Goal: Find specific page/section: Find specific page/section

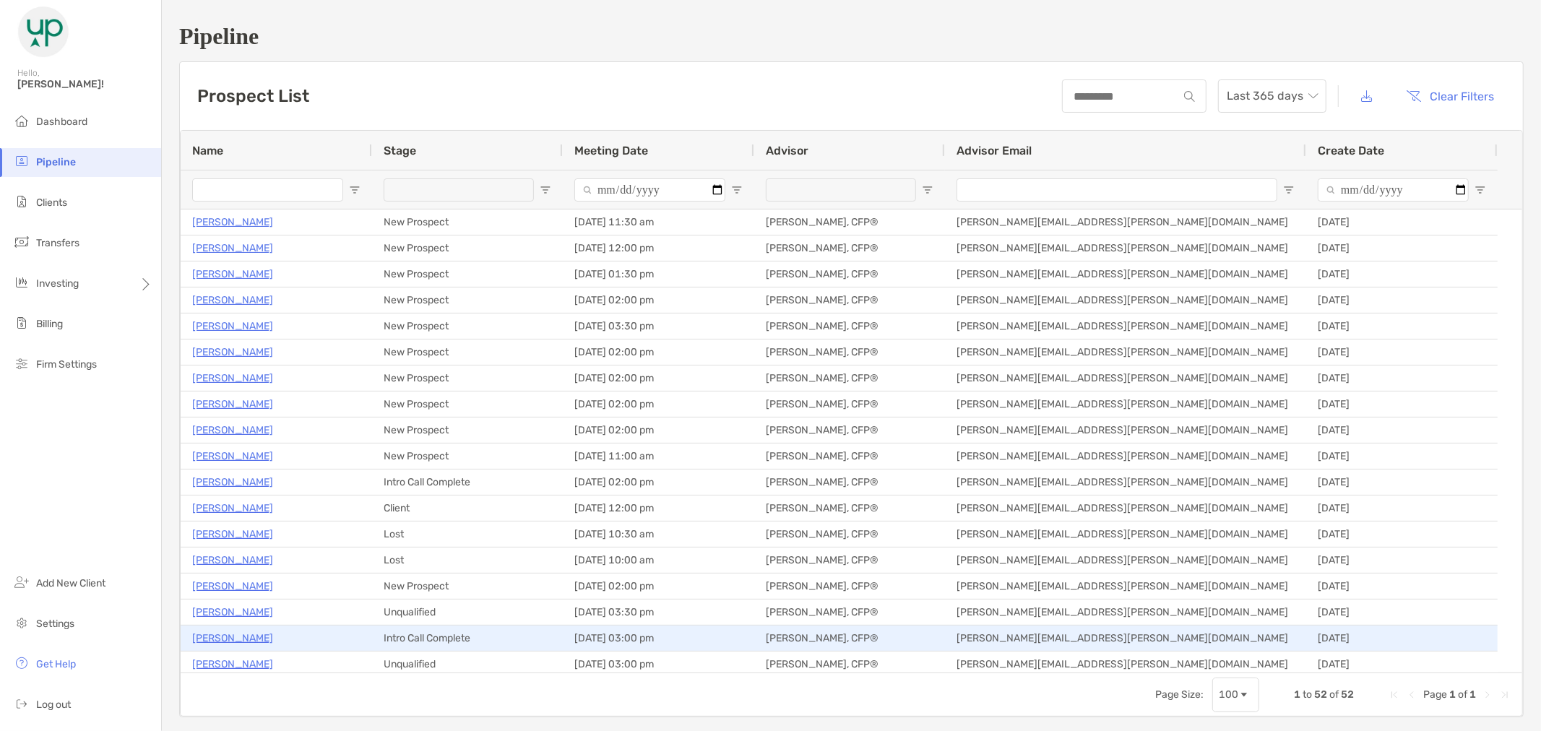
click at [219, 637] on p "[PERSON_NAME]" at bounding box center [232, 638] width 81 height 18
click at [246, 633] on p "[PERSON_NAME]" at bounding box center [232, 638] width 81 height 18
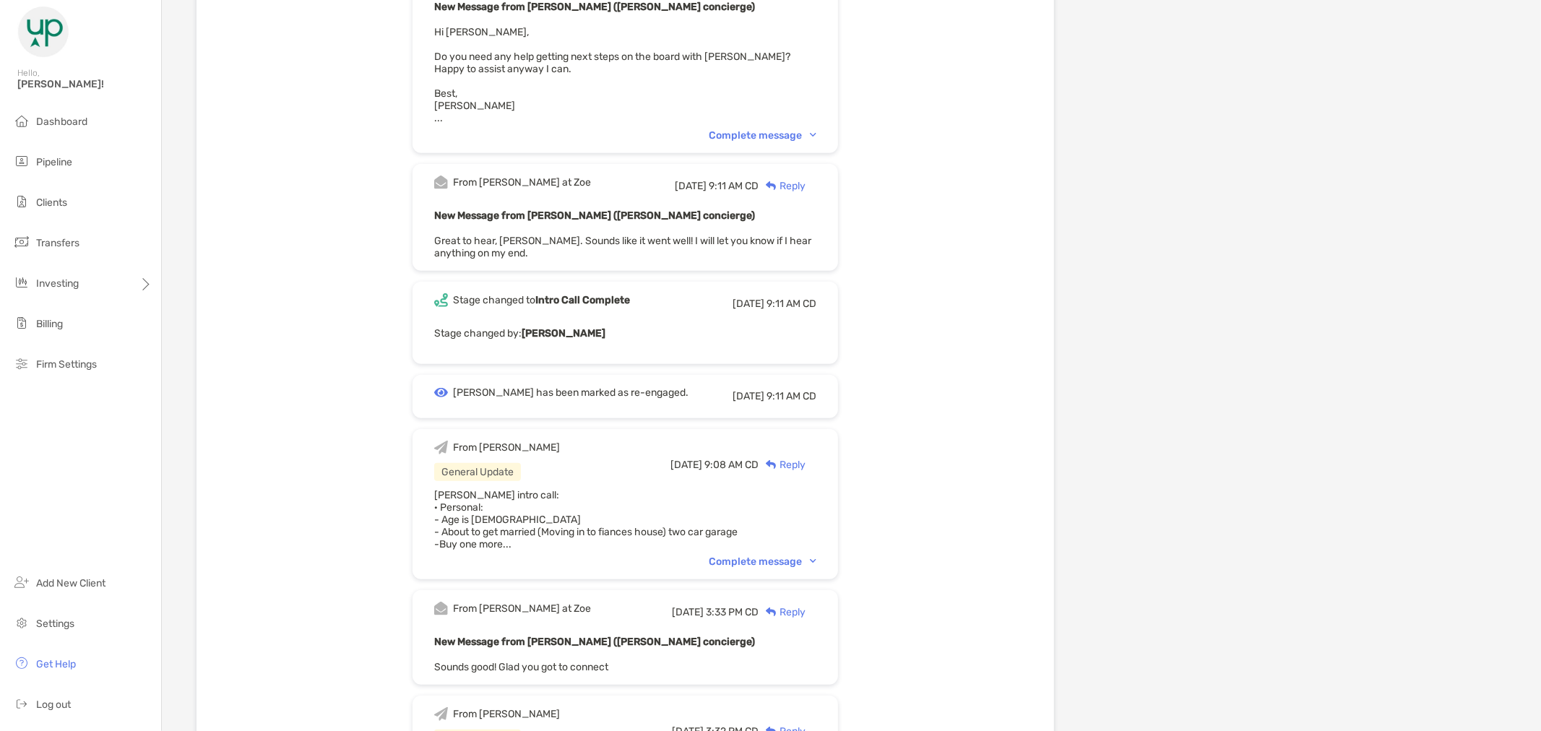
scroll to position [561, 0]
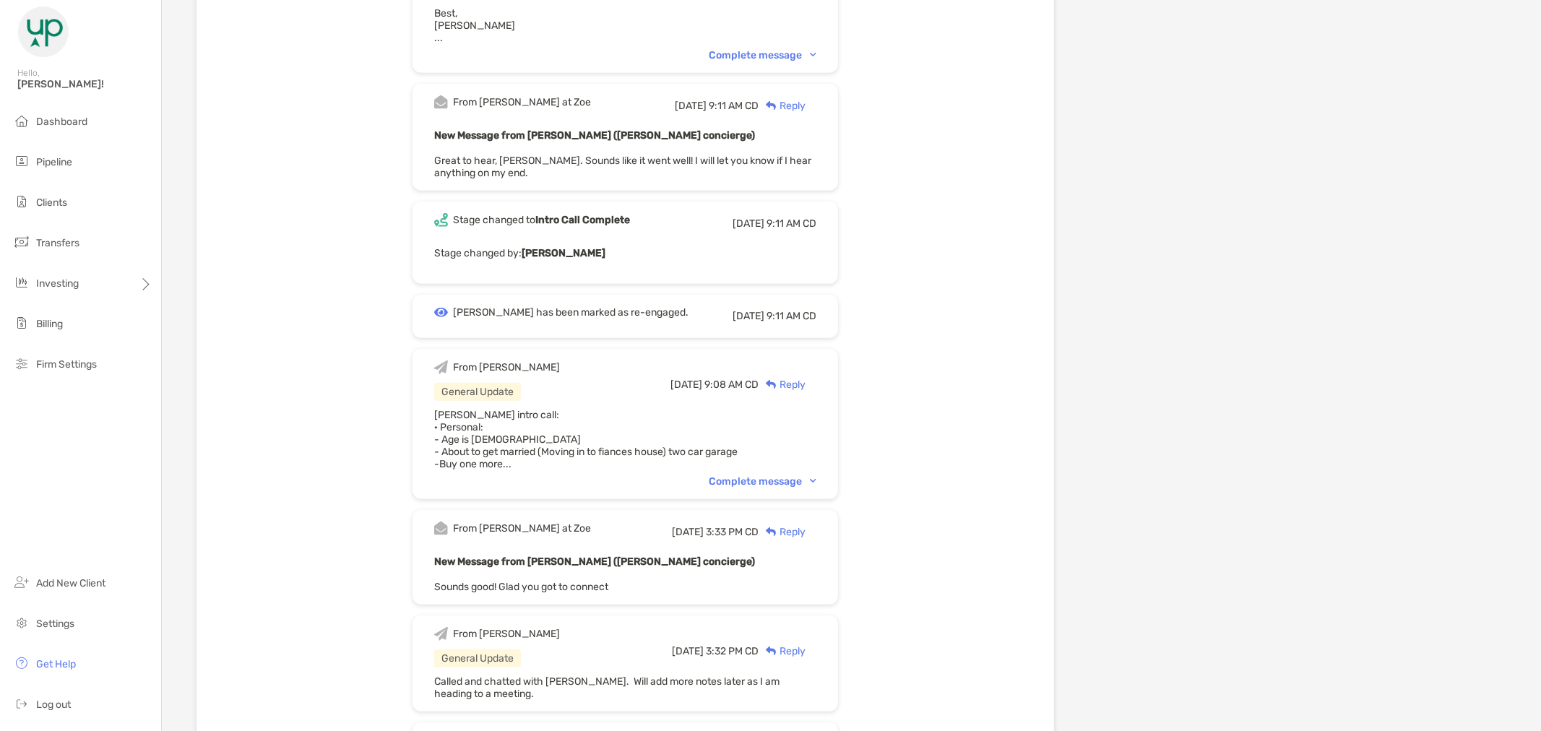
click at [816, 479] on img at bounding box center [813, 481] width 7 height 4
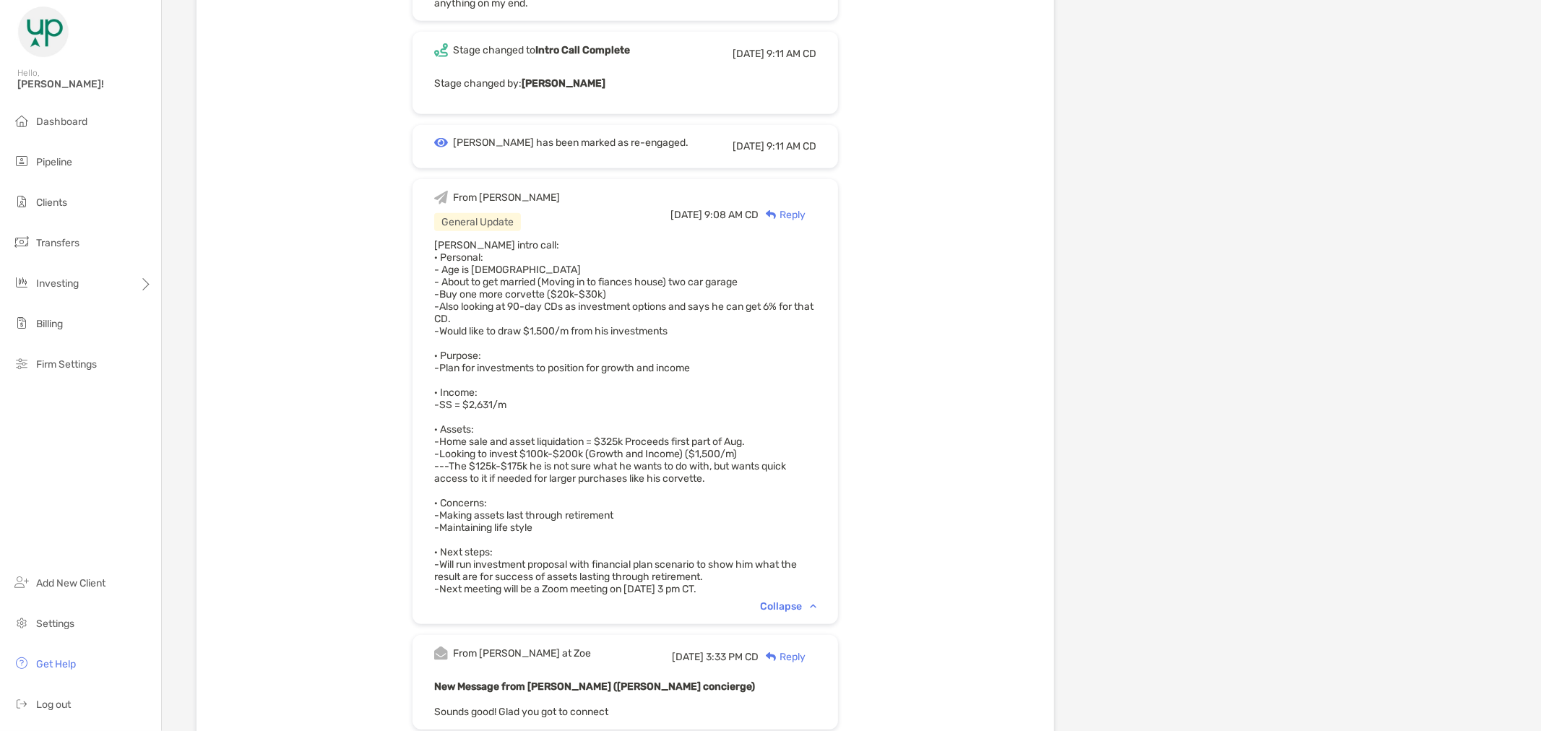
scroll to position [802, 0]
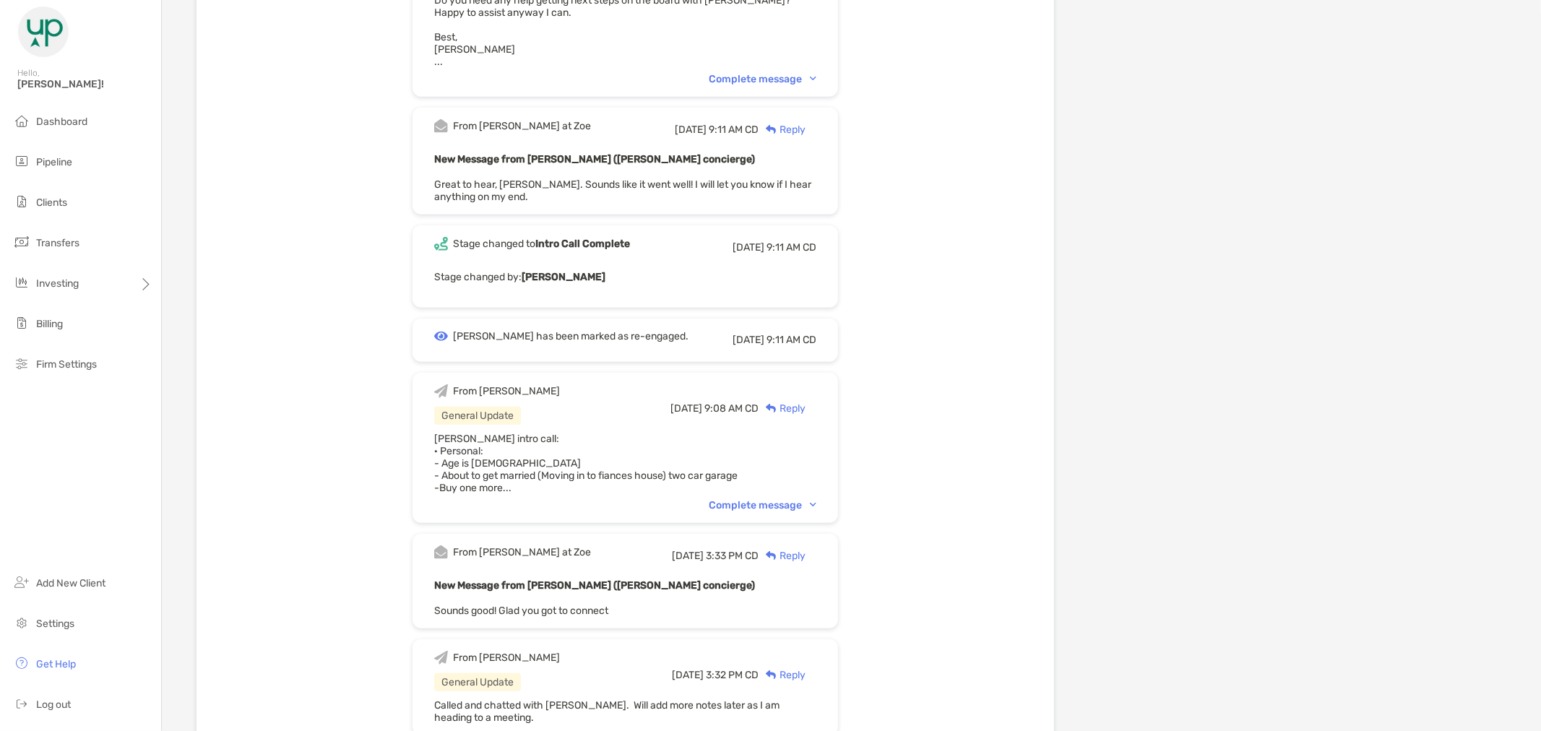
scroll to position [561, 0]
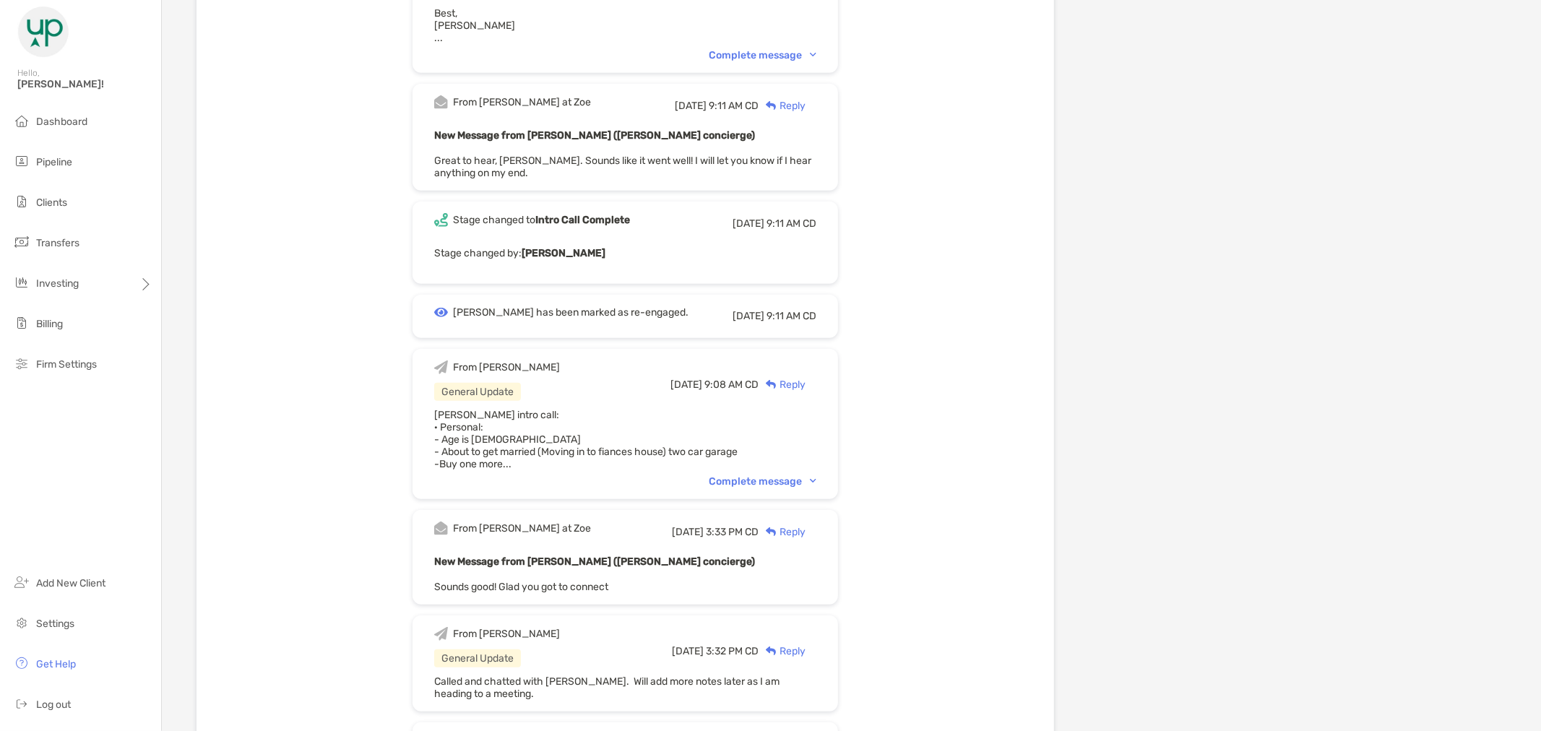
click at [816, 479] on img at bounding box center [813, 481] width 7 height 4
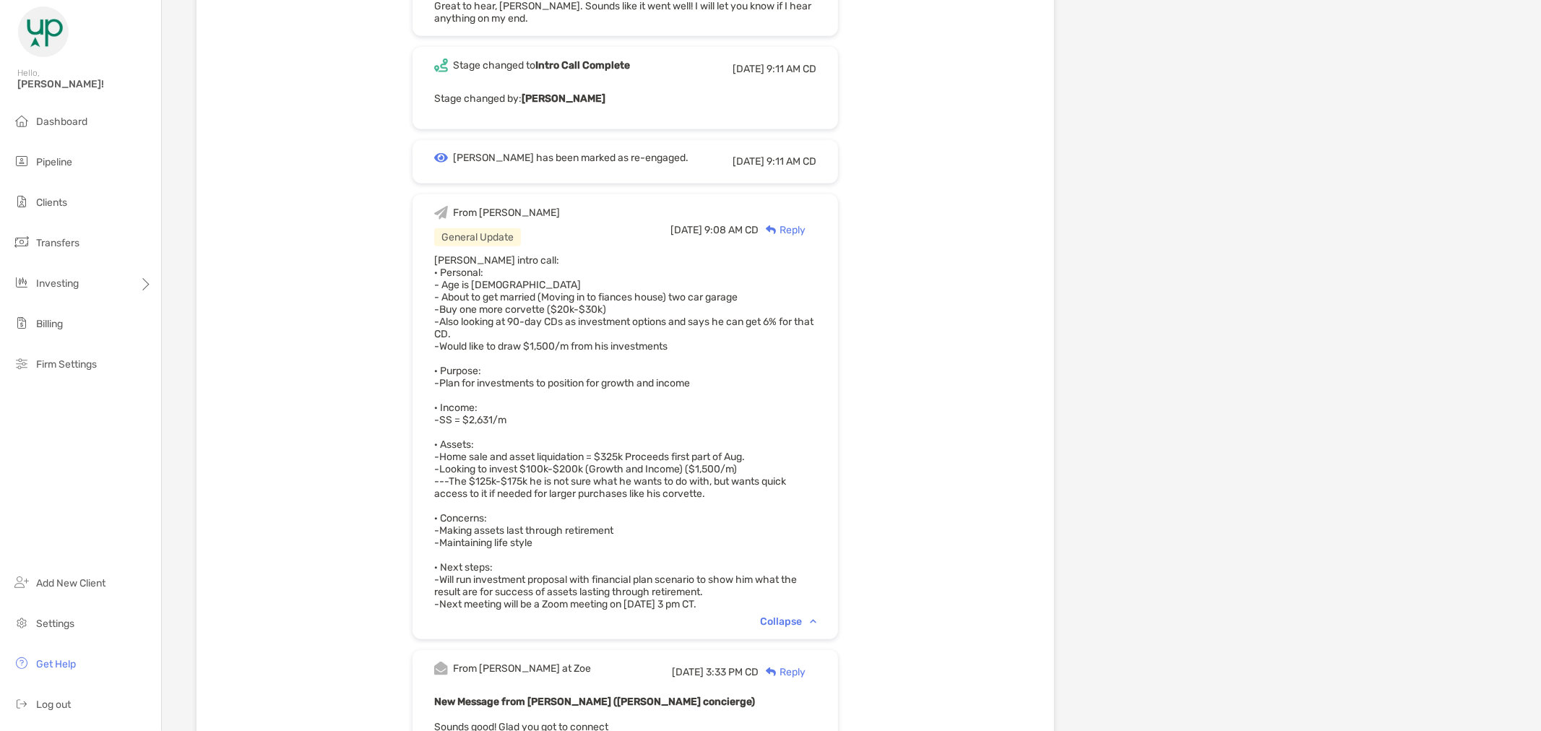
scroll to position [722, 0]
